Goal: Contribute content

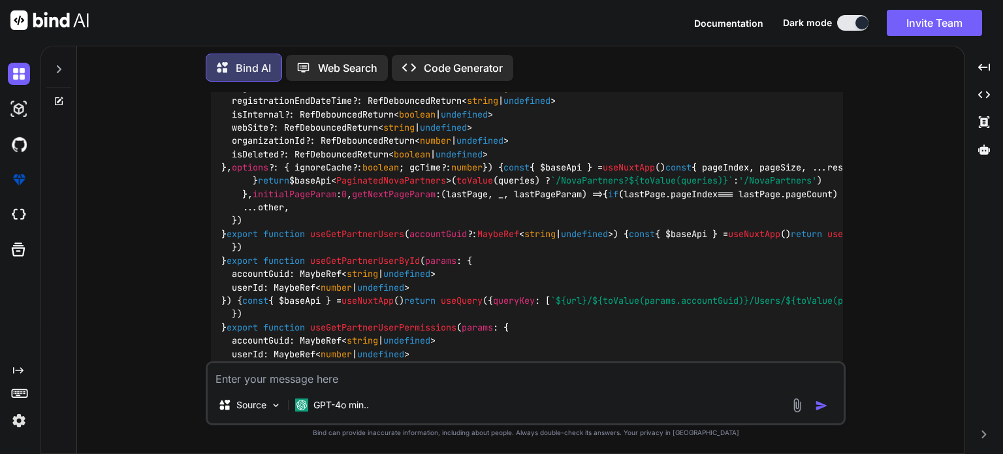
scroll to position [17657, 0]
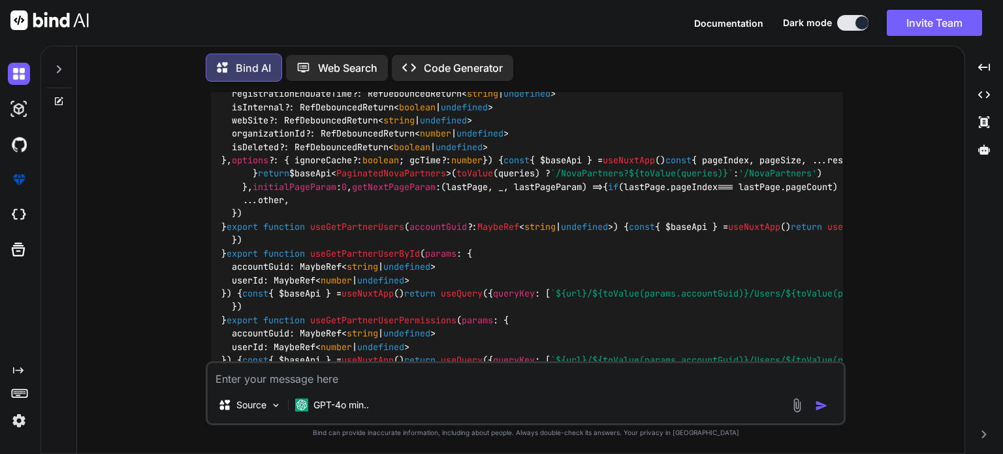
drag, startPoint x: 240, startPoint y: 388, endPoint x: 252, endPoint y: 376, distance: 17.6
click at [240, 388] on div "Source GPT-4o min.." at bounding box center [526, 393] width 640 height 64
paste textarea "<script setup lang="ts"> import type { UpdatePartnerDocumentDto } from '~/lib/r…"
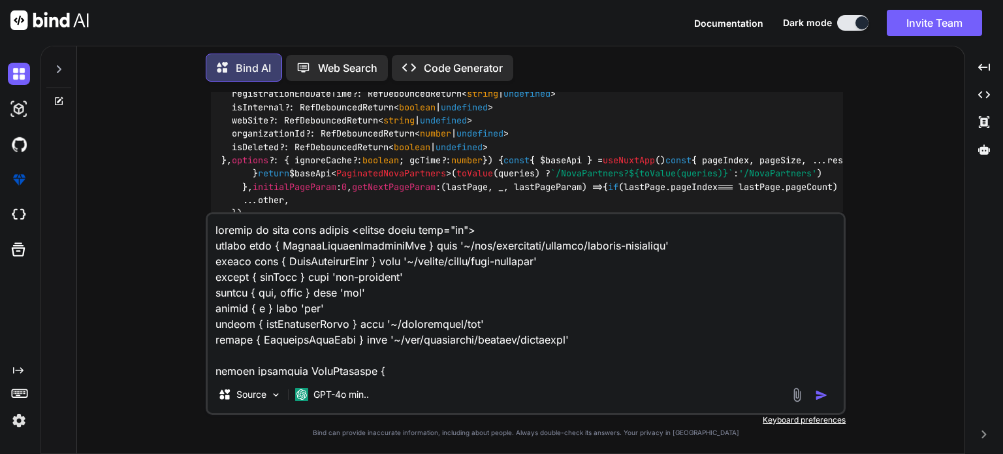
scroll to position [2259, 0]
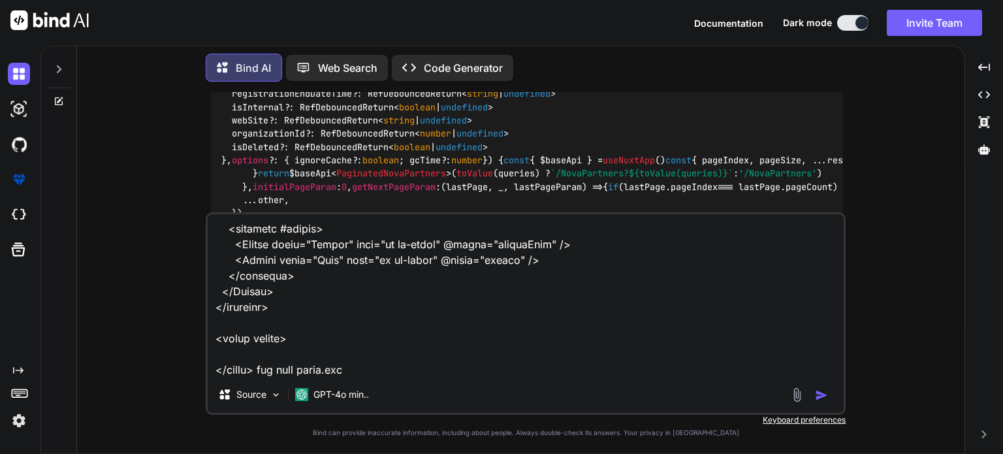
paste textarea "<script setup lang="ts"> import type { ColumnProps } from '#shared/types/base' …"
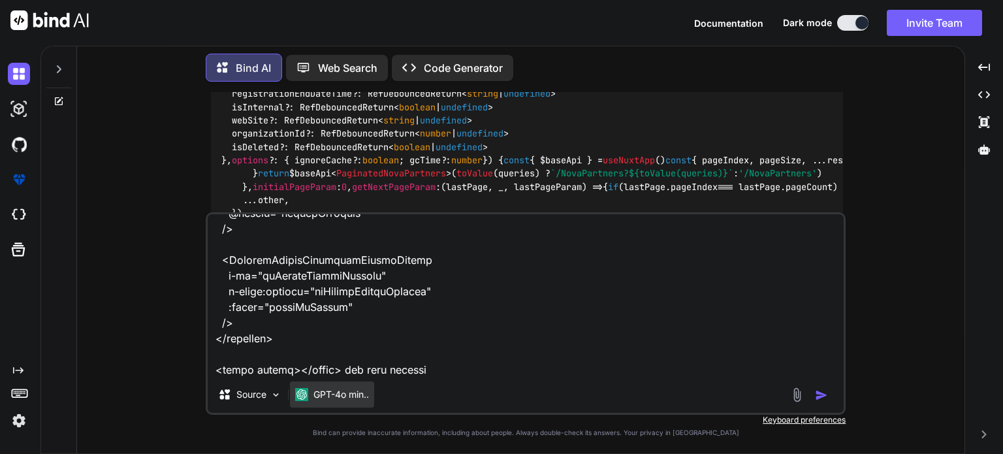
paste textarea "import type { Documents } from '#shared/types/nova-documents' import type { Nov…"
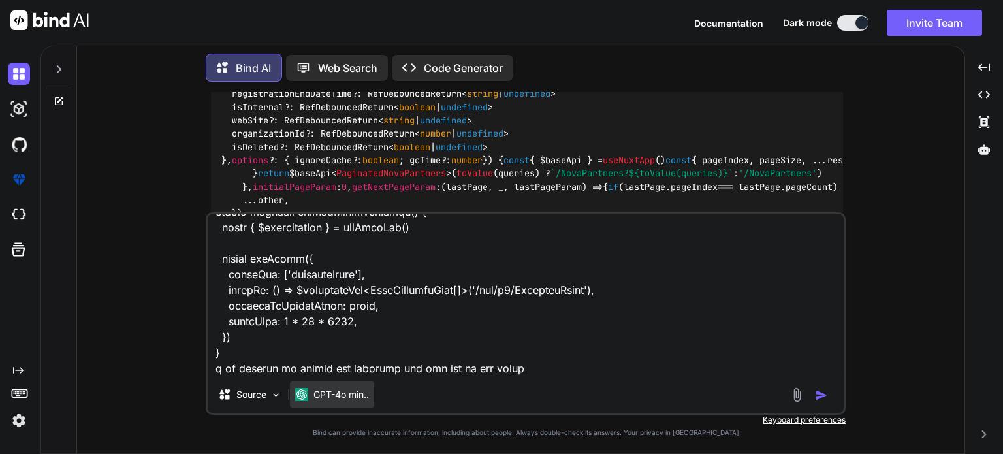
type textarea "looking at this edit dialog <script setup lang="ts"> import type { UpdatePartne…"
click at [459, 329] on textarea at bounding box center [526, 295] width 636 height 162
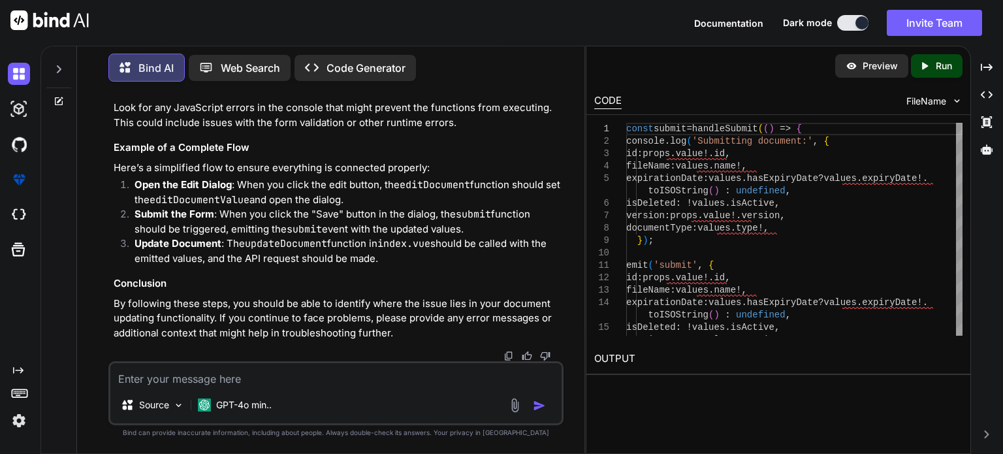
scroll to position [33953, 0]
copy span "handleSubmit"
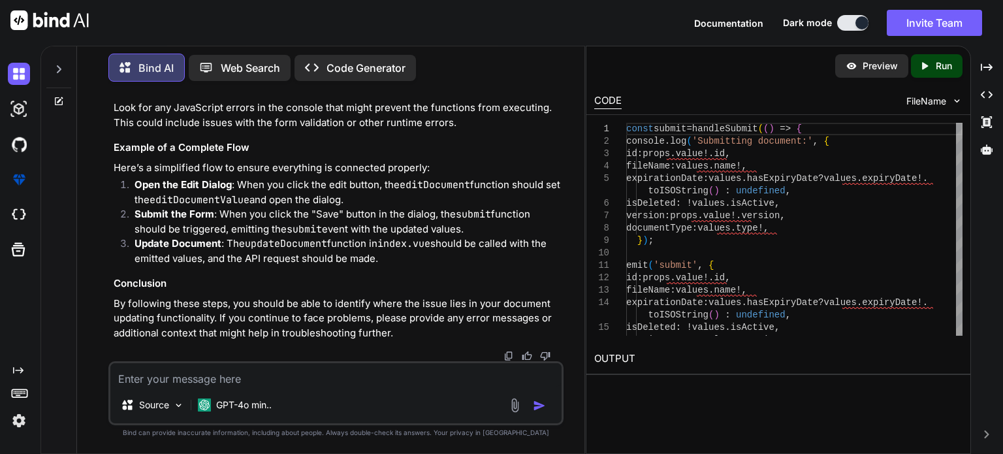
drag, startPoint x: 125, startPoint y: 169, endPoint x: 151, endPoint y: 114, distance: 60.8
copy code "const submit = handleSubmit ( () => { console . log ( 'Submitting document:' , …"
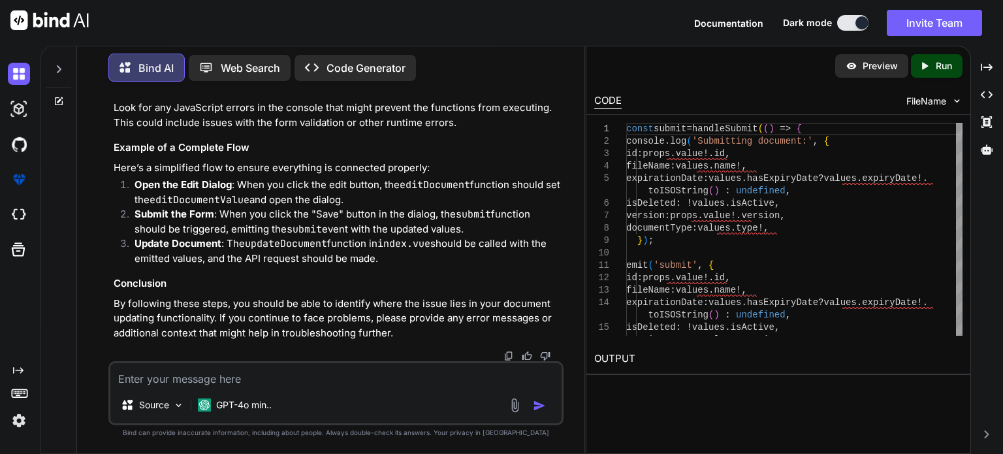
copy span "updateDocument"
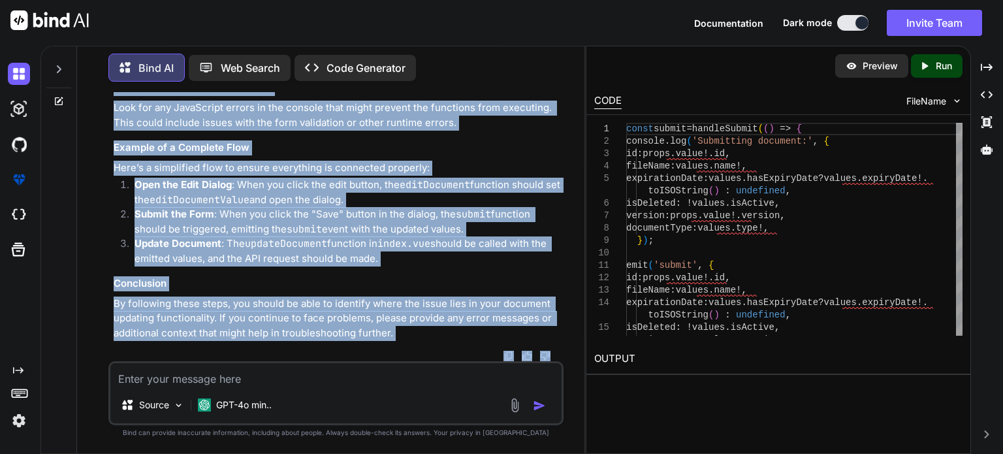
scroll to position [34658, 0]
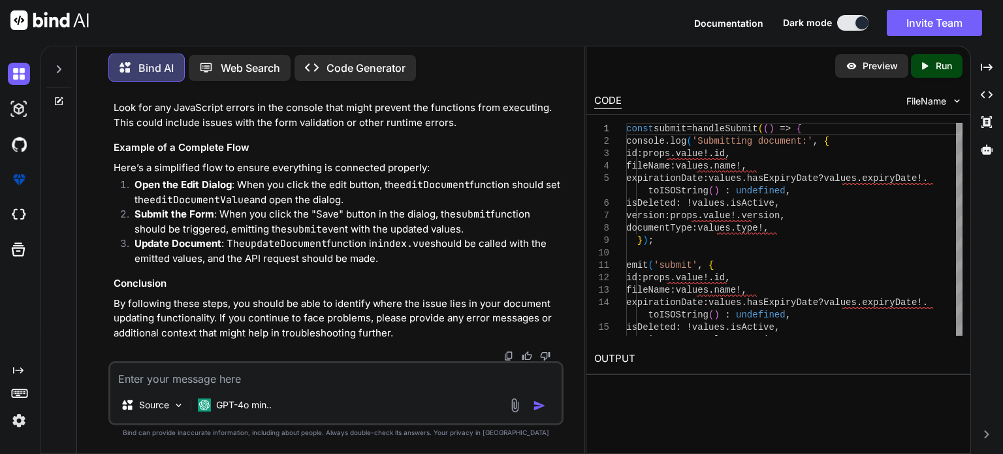
drag, startPoint x: 126, startPoint y: 180, endPoint x: 145, endPoint y: 140, distance: 43.5
copy code "async function updateDocument ( value: UpdatePartnerDocumentDto ) { console . l…"
